Goal: Navigation & Orientation: Find specific page/section

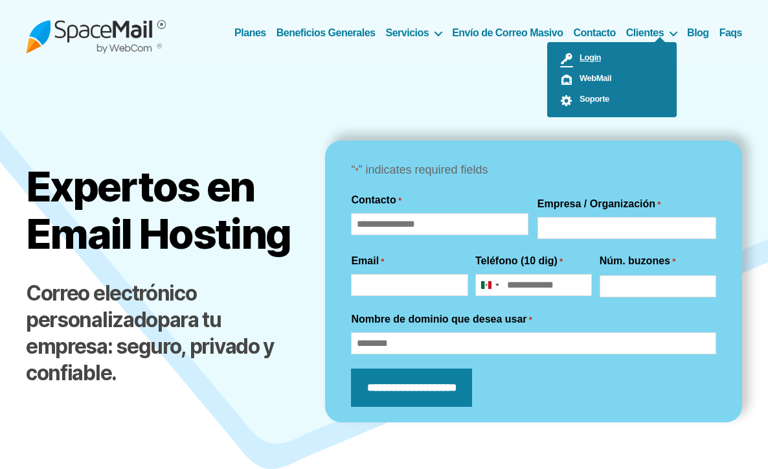
click at [618, 55] on link "Login" at bounding box center [611, 59] width 129 height 21
click at [650, 42] on ul "Login WebMail Soporte" at bounding box center [611, 79] width 129 height 75
click at [603, 61] on link "Login" at bounding box center [611, 59] width 129 height 21
